Goal: Complete application form: Complete application form

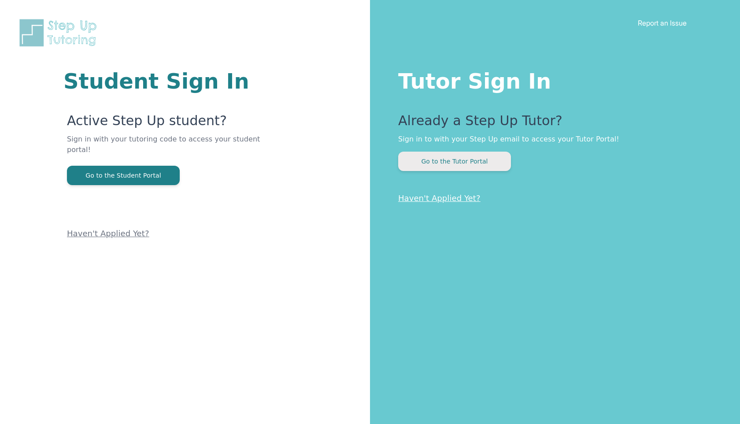
click at [435, 164] on button "Go to the Tutor Portal" at bounding box center [454, 161] width 113 height 19
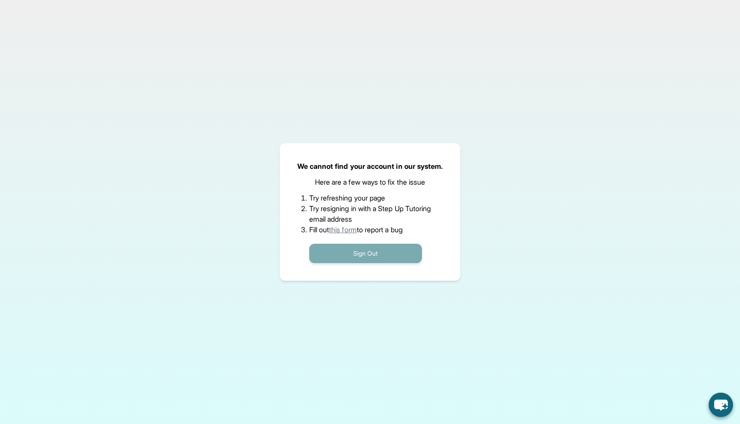
click at [341, 249] on button "Sign Out" at bounding box center [365, 253] width 113 height 19
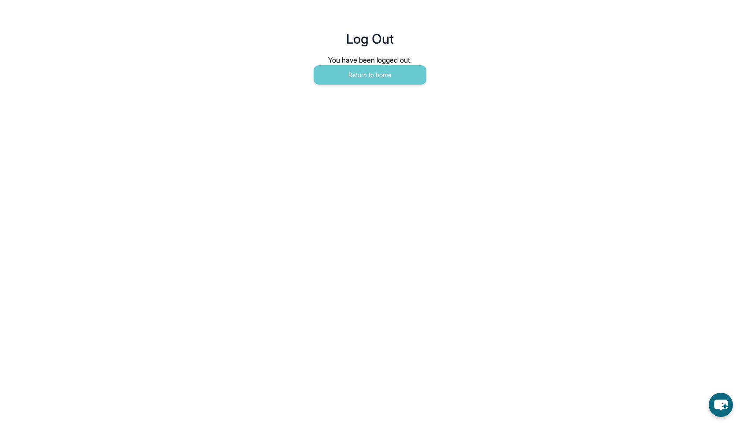
click at [391, 86] on main "Log Out You have been logged out. Return to home" at bounding box center [369, 48] width 451 height 97
click at [391, 78] on button "Return to home" at bounding box center [370, 74] width 113 height 19
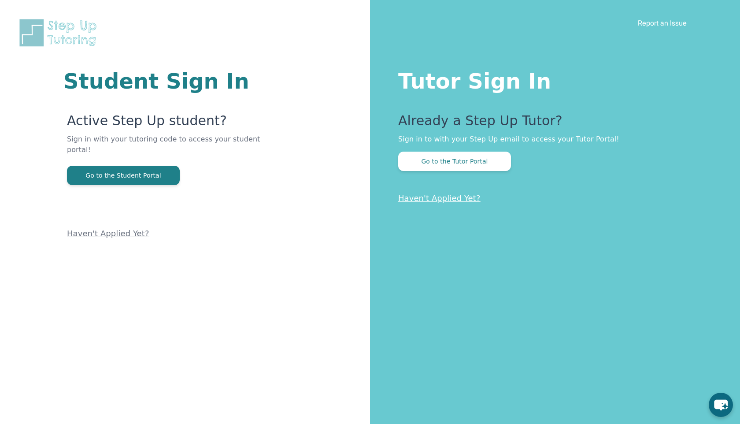
click at [432, 171] on div "Tutor Sign In Already a Step Up Tutor? Sign in to with your Step Up email to ac…" at bounding box center [555, 212] width 370 height 424
click at [438, 166] on button "Go to the Tutor Portal" at bounding box center [454, 161] width 113 height 19
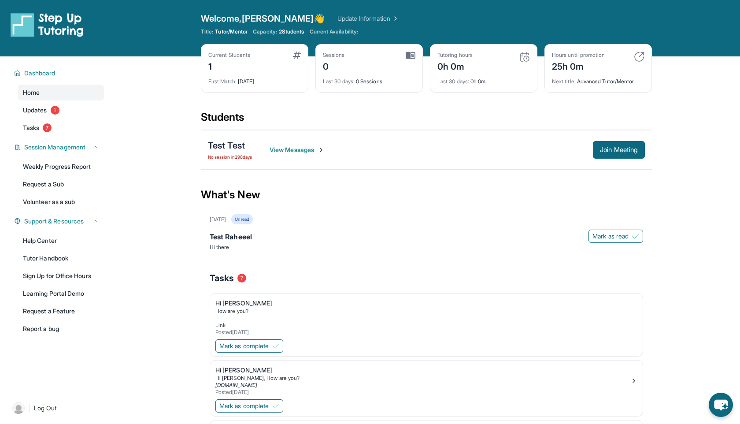
click at [314, 153] on span "View Messages" at bounding box center [297, 149] width 55 height 9
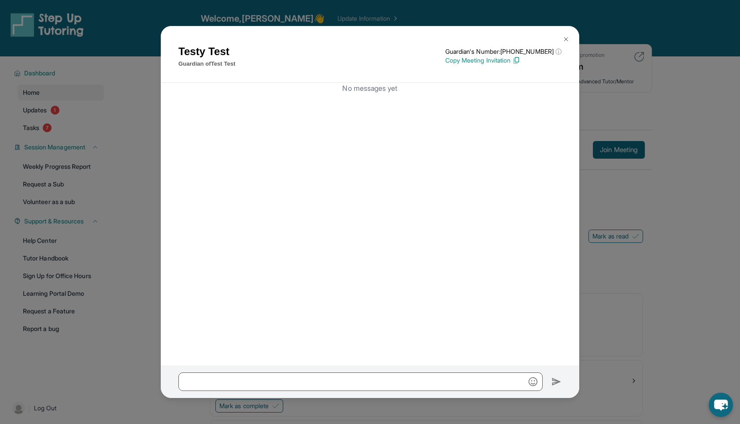
click at [564, 38] on img at bounding box center [566, 39] width 7 height 7
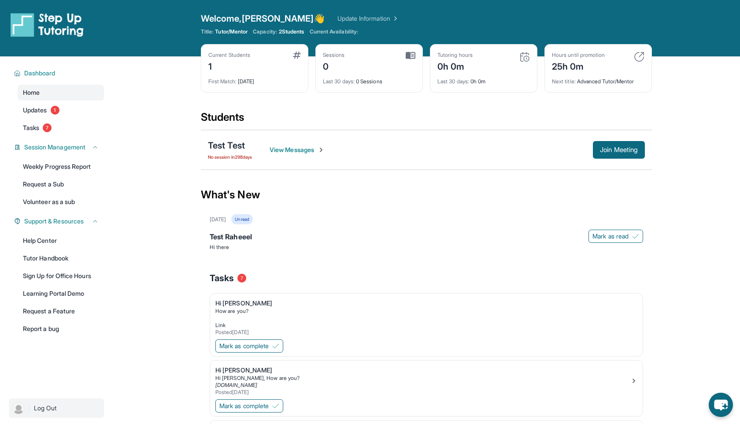
click at [54, 406] on span "Log Out" at bounding box center [45, 408] width 23 height 9
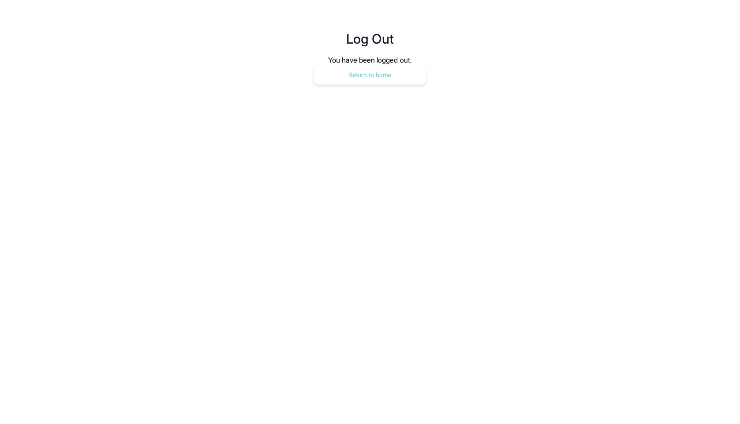
click at [404, 69] on button "Return to home" at bounding box center [370, 74] width 113 height 19
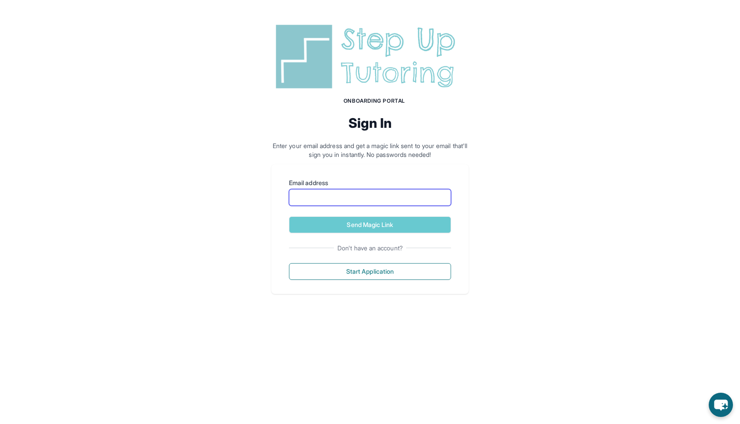
click at [325, 203] on input "Email address" at bounding box center [370, 197] width 162 height 17
type input "**********"
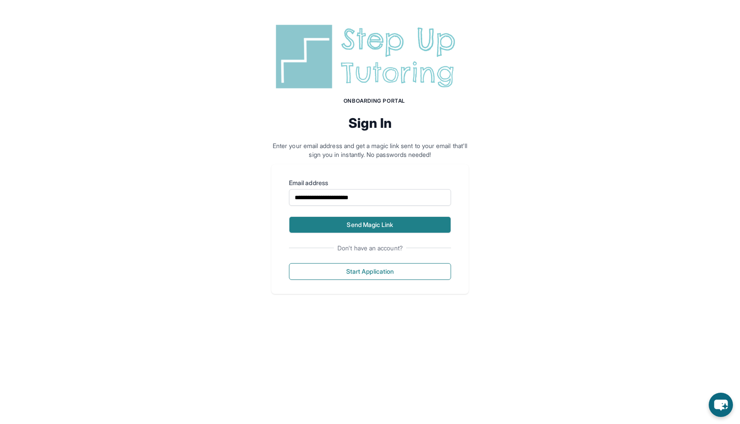
click at [337, 229] on button "Send Magic Link" at bounding box center [370, 224] width 162 height 17
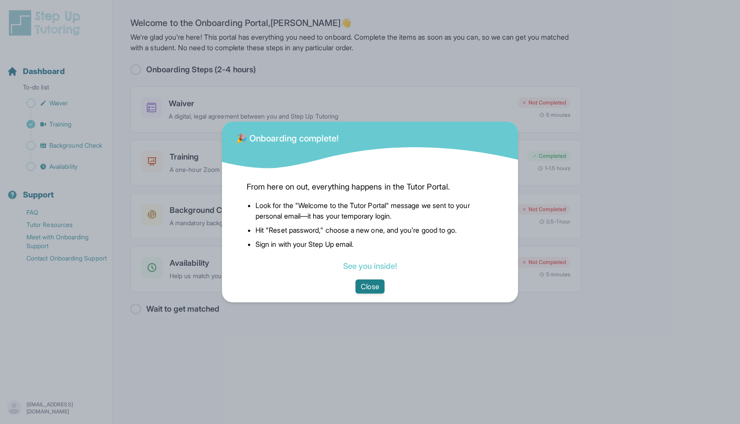
click at [363, 289] on button "Close" at bounding box center [370, 286] width 29 height 14
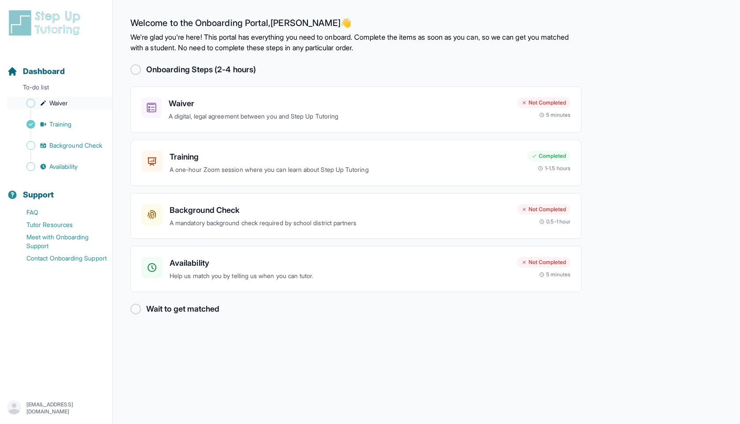
click at [75, 106] on link "Waiver" at bounding box center [59, 103] width 105 height 12
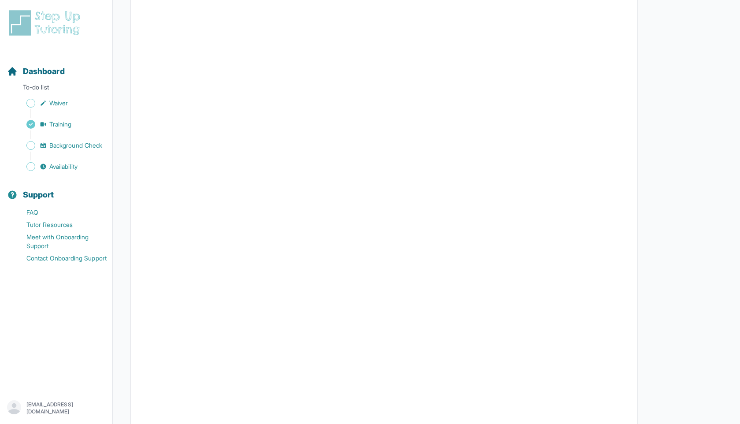
scroll to position [1330, 0]
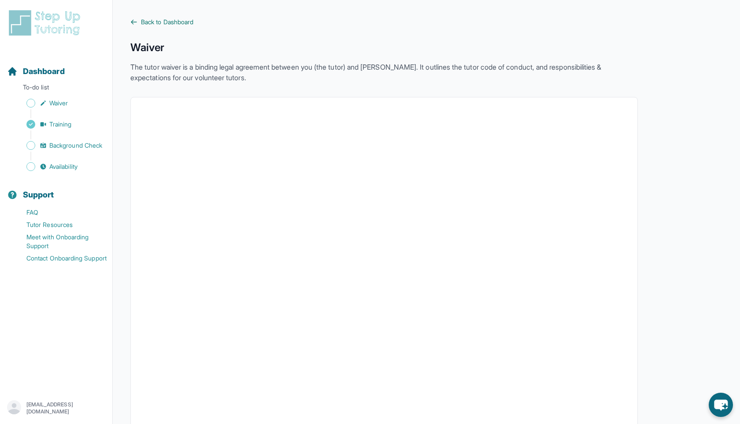
click at [136, 23] on icon at bounding box center [133, 22] width 7 height 7
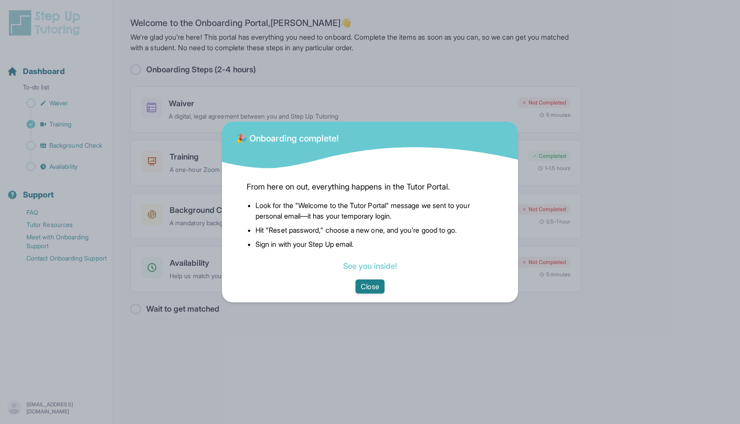
click at [366, 292] on button "Close" at bounding box center [370, 286] width 29 height 14
click at [368, 289] on button "Close" at bounding box center [370, 286] width 29 height 14
click at [371, 286] on button "Close" at bounding box center [370, 286] width 29 height 14
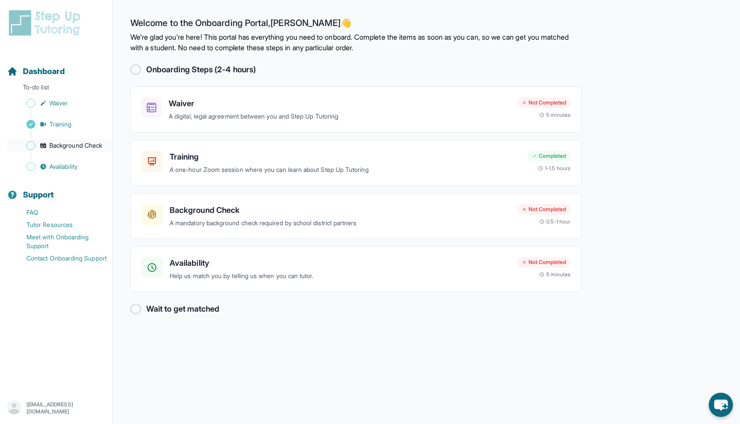
click at [81, 141] on span "Background Check" at bounding box center [75, 145] width 53 height 9
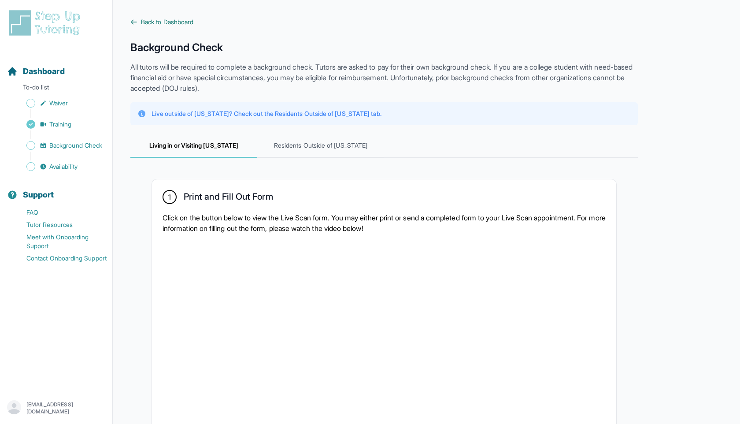
click at [169, 23] on span "Back to Dashboard" at bounding box center [167, 22] width 52 height 9
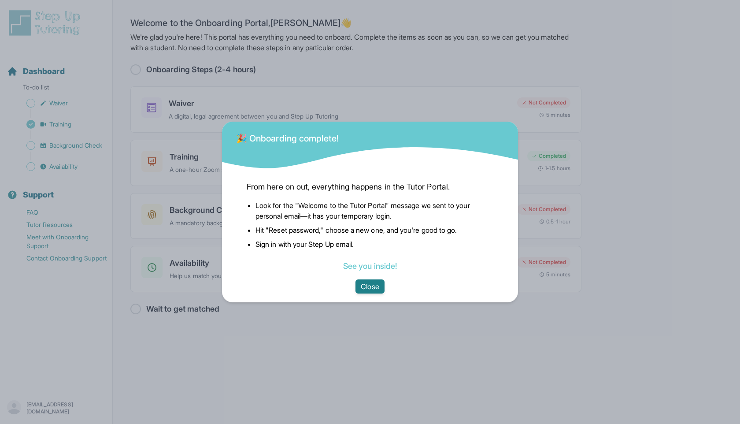
click at [376, 288] on button "Close" at bounding box center [370, 286] width 29 height 14
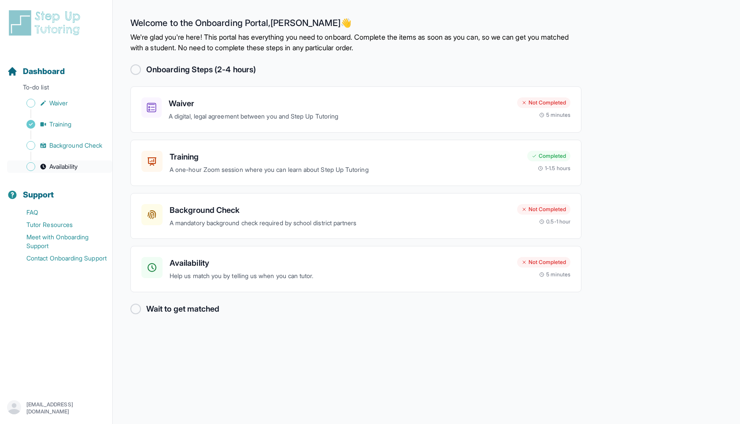
click at [77, 164] on span "Availability" at bounding box center [63, 166] width 28 height 9
